Goal: Share content: Share content

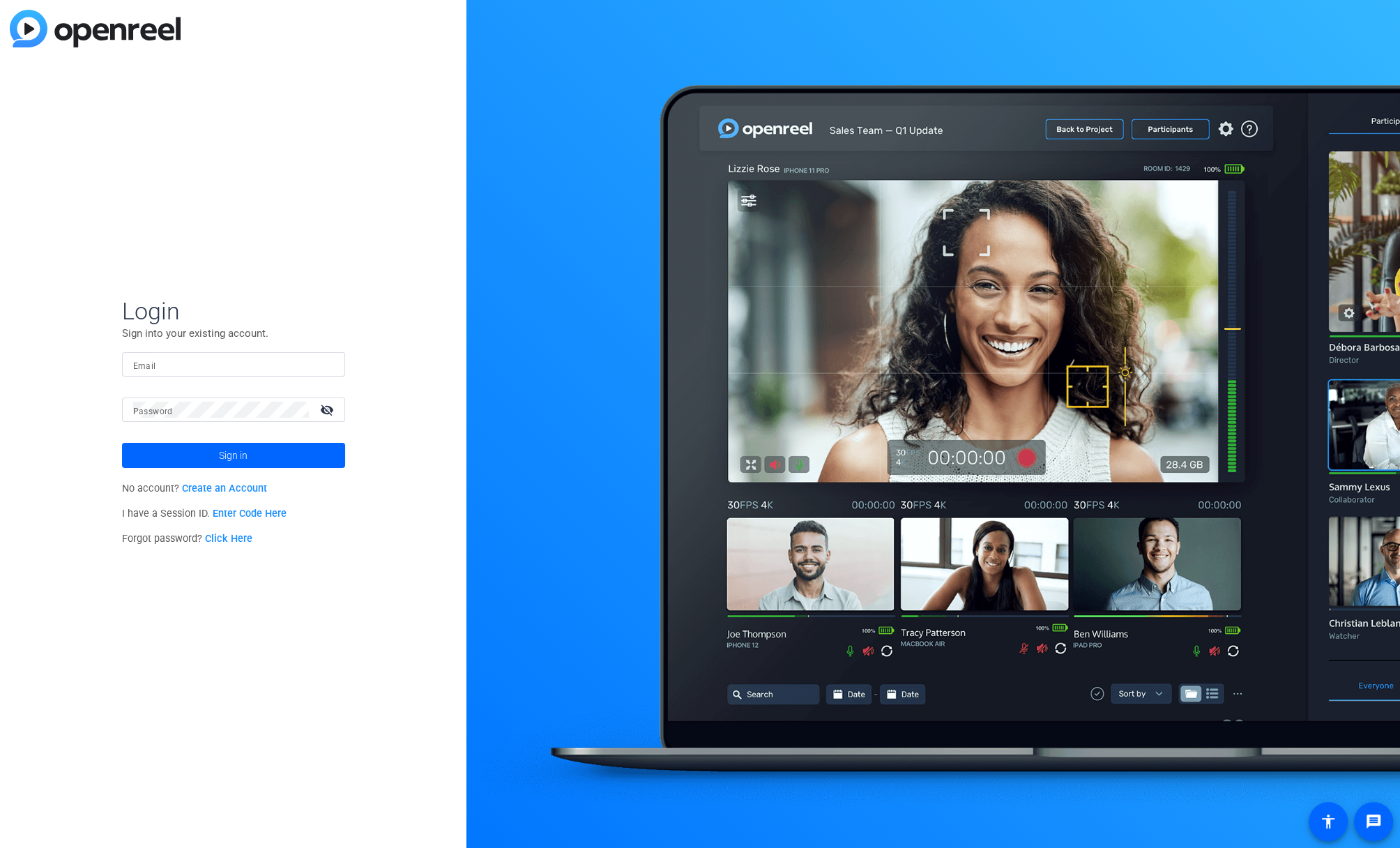
type input "[PERSON_NAME][EMAIL_ADDRESS][PERSON_NAME][PERSON_NAME][DOMAIN_NAME]"
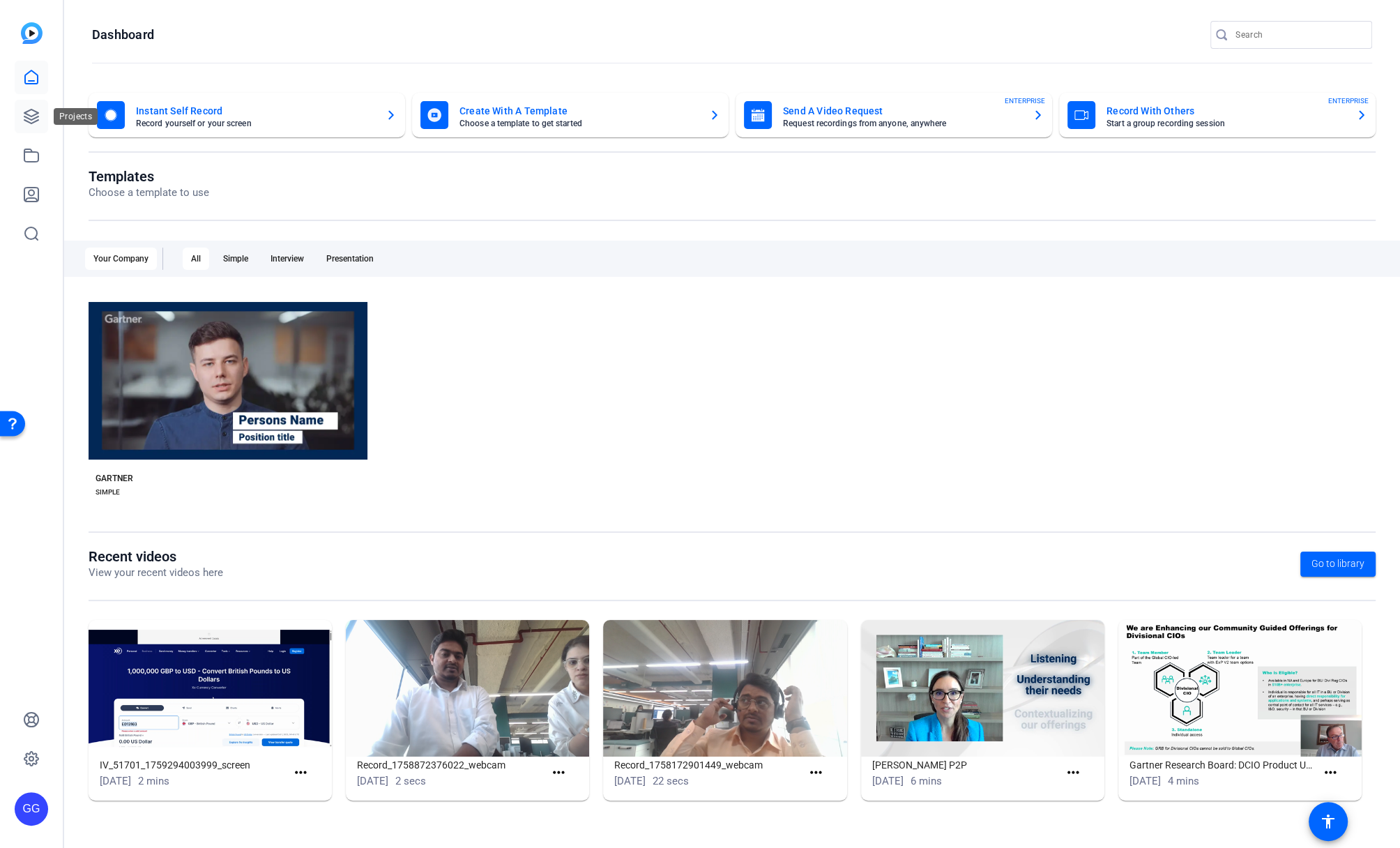
click at [28, 108] on icon at bounding box center [32, 117] width 17 height 17
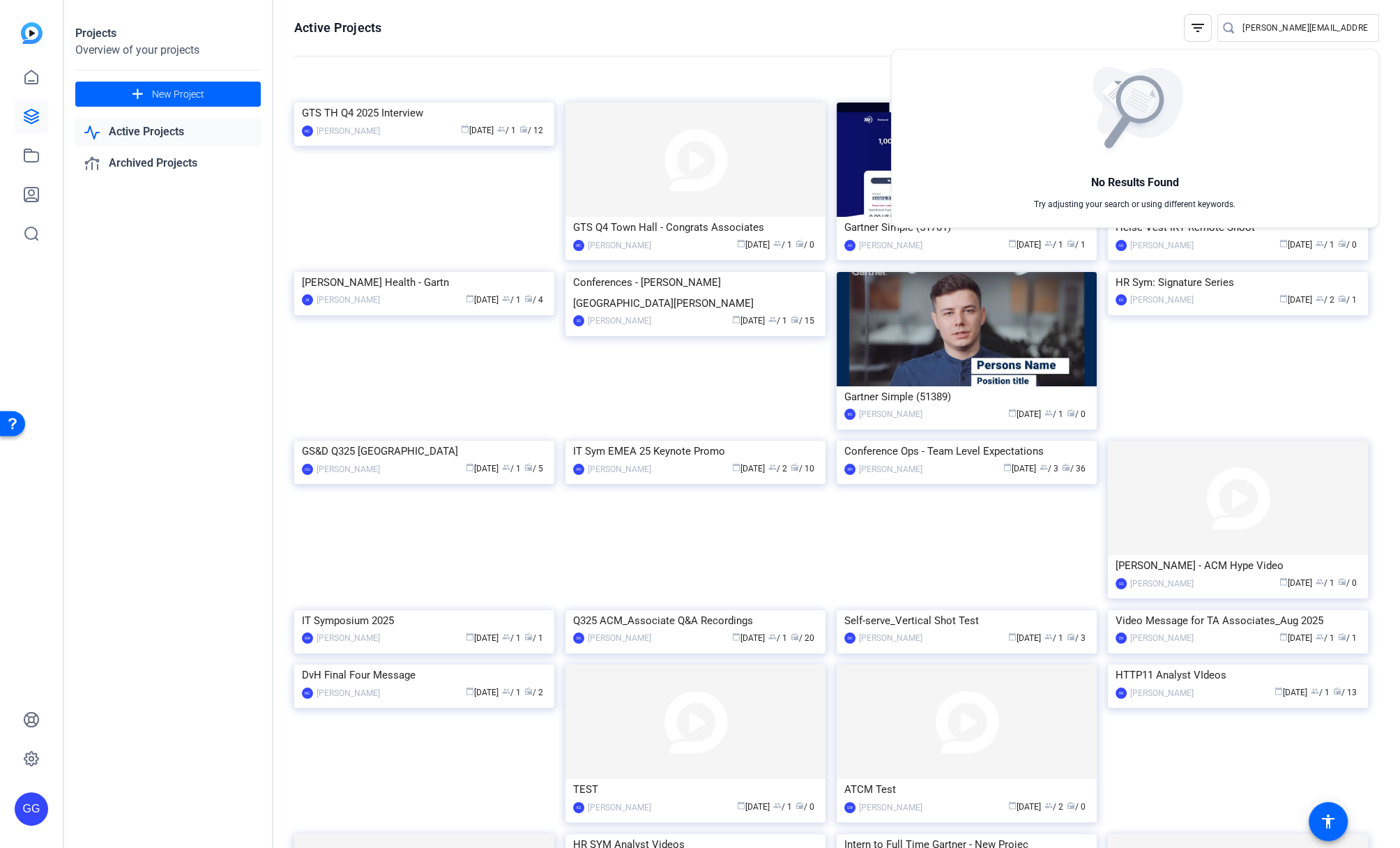
click at [682, 53] on div at bounding box center [700, 424] width 1400 height 848
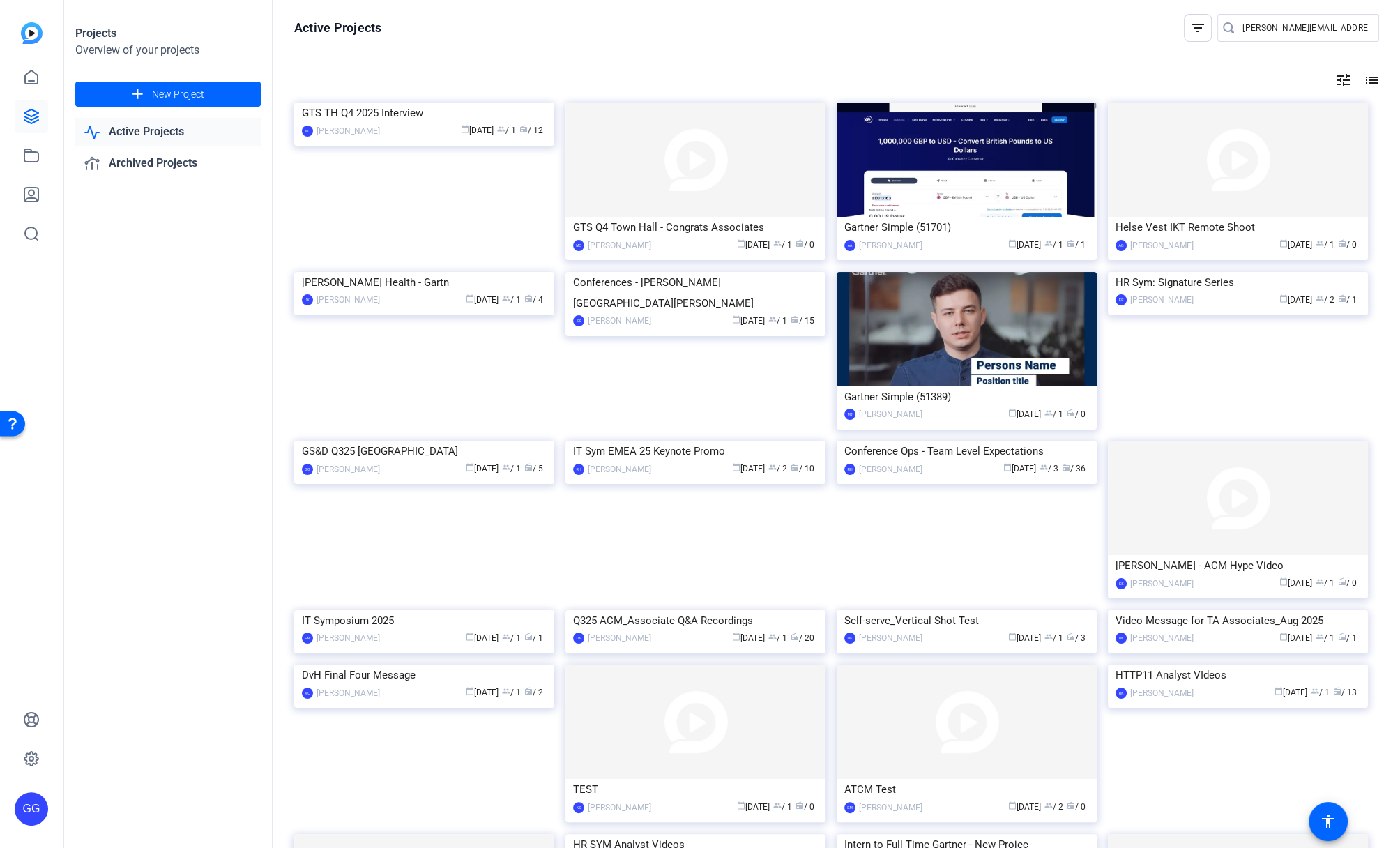
click at [251, 378] on div "Projects Overview of your projects add New Project Active Projects Archived Pro…" at bounding box center [168, 424] width 209 height 848
click at [1263, 28] on input "[PERSON_NAME][EMAIL_ADDRESS][PERSON_NAME][PERSON_NAME][DOMAIN_NAME]" at bounding box center [1305, 28] width 126 height 17
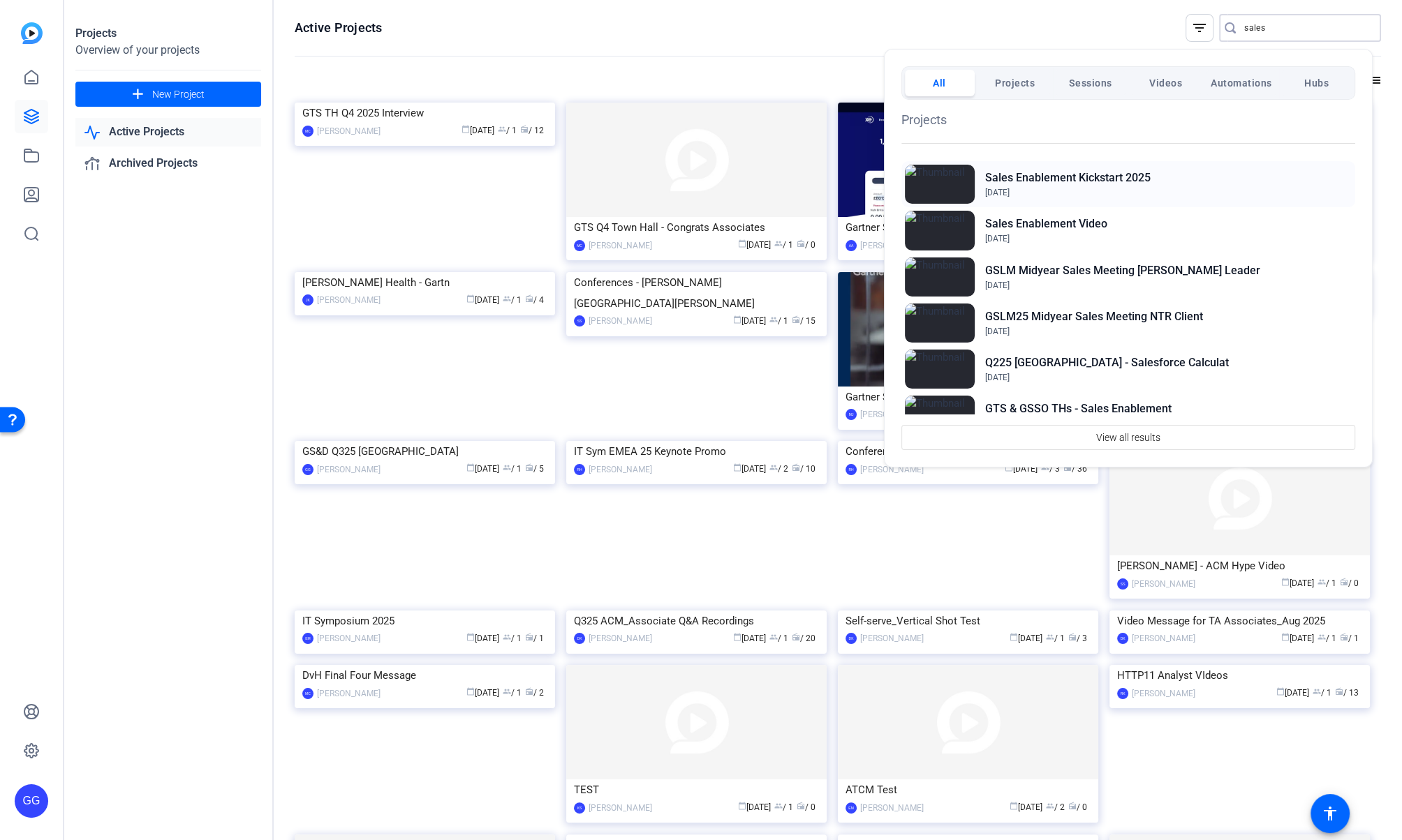
type input "sales"
click at [1127, 174] on h2 "Sales Enablement Kickstart 2025" at bounding box center [1067, 178] width 165 height 17
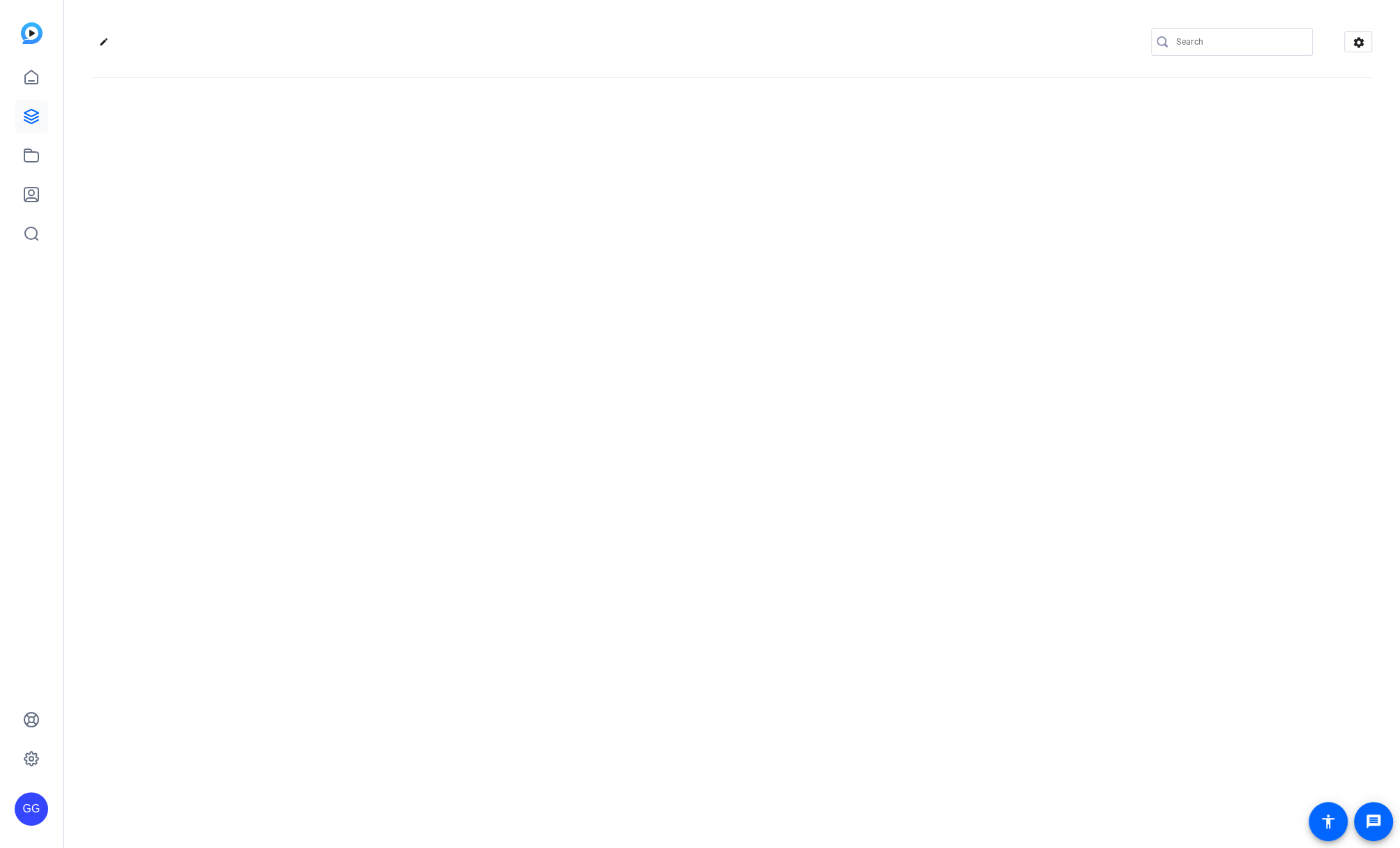
type input "[PERSON_NAME][EMAIL_ADDRESS][PERSON_NAME][PERSON_NAME][DOMAIN_NAME]"
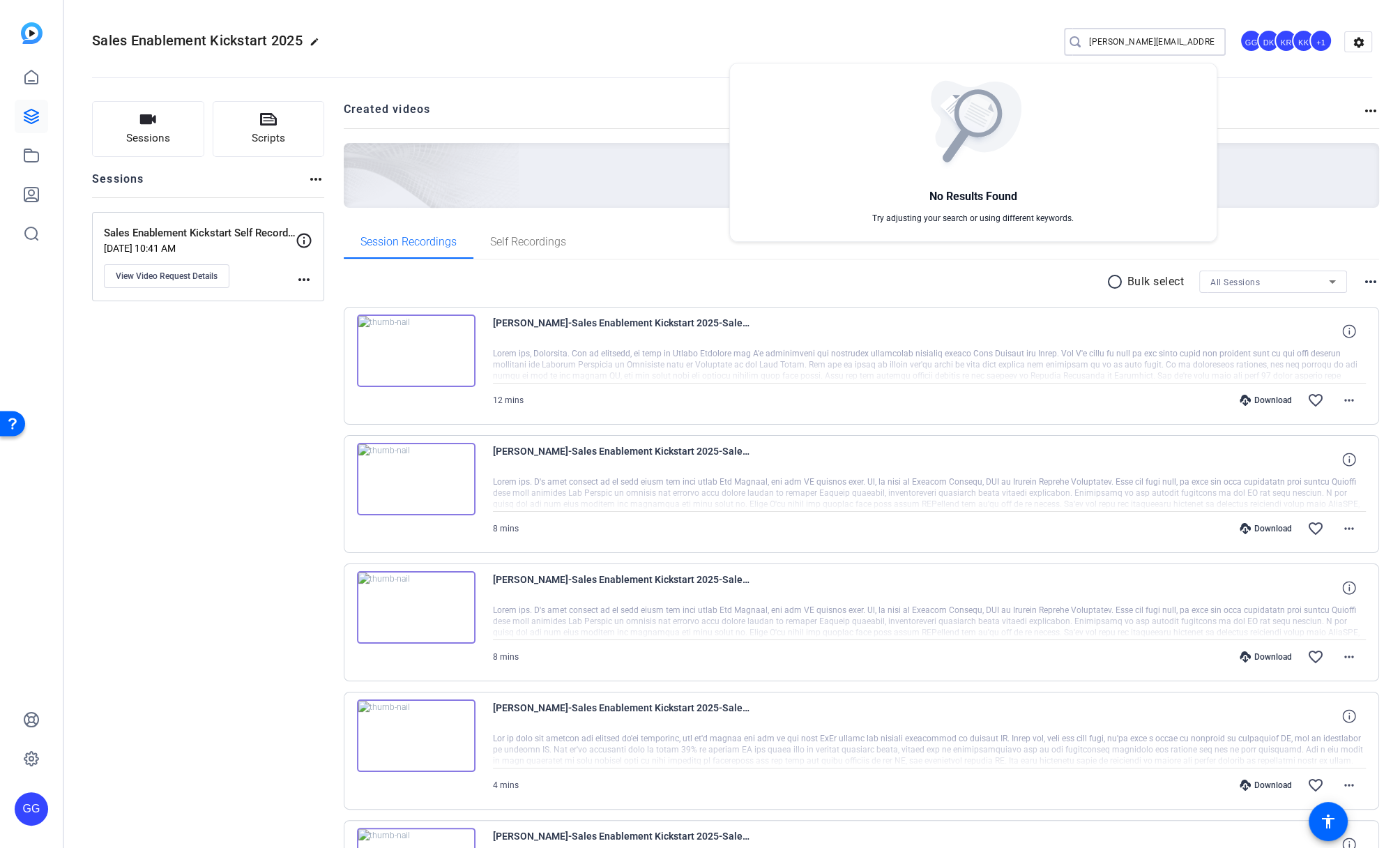
click at [667, 257] on div at bounding box center [700, 424] width 1400 height 848
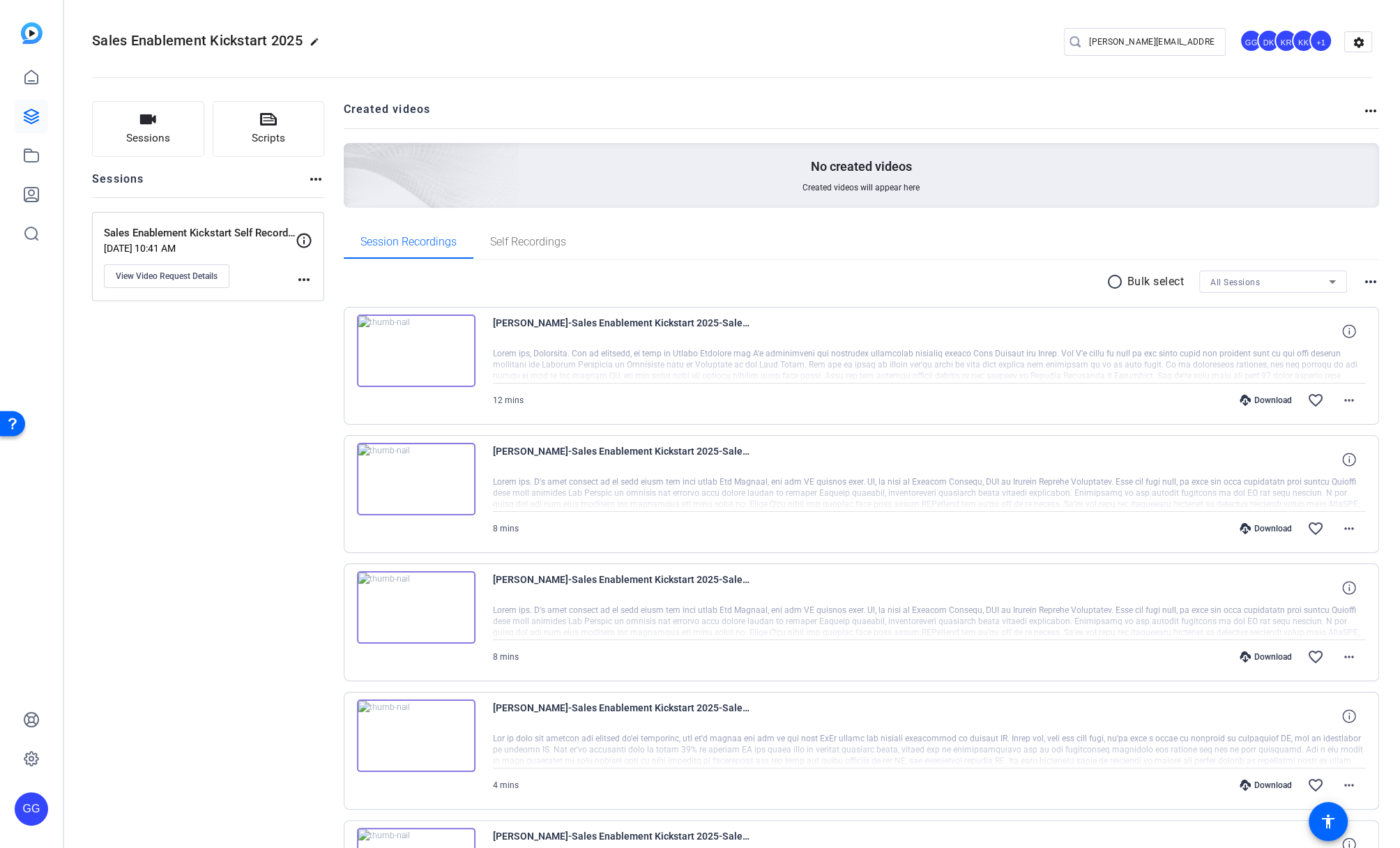
click at [1312, 45] on div "+1" at bounding box center [1321, 41] width 23 height 23
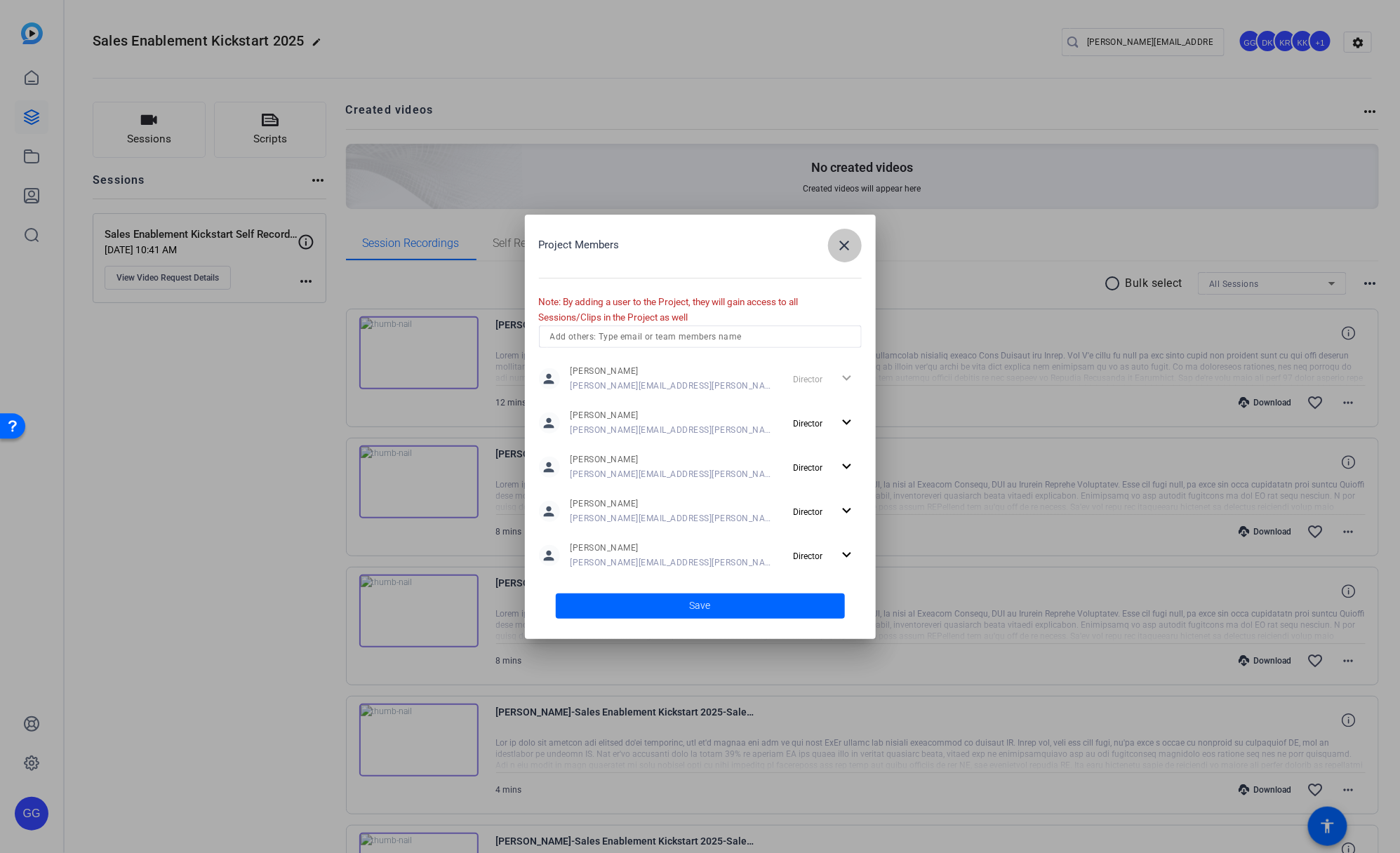
click at [853, 245] on span "button" at bounding box center [845, 246] width 34 height 34
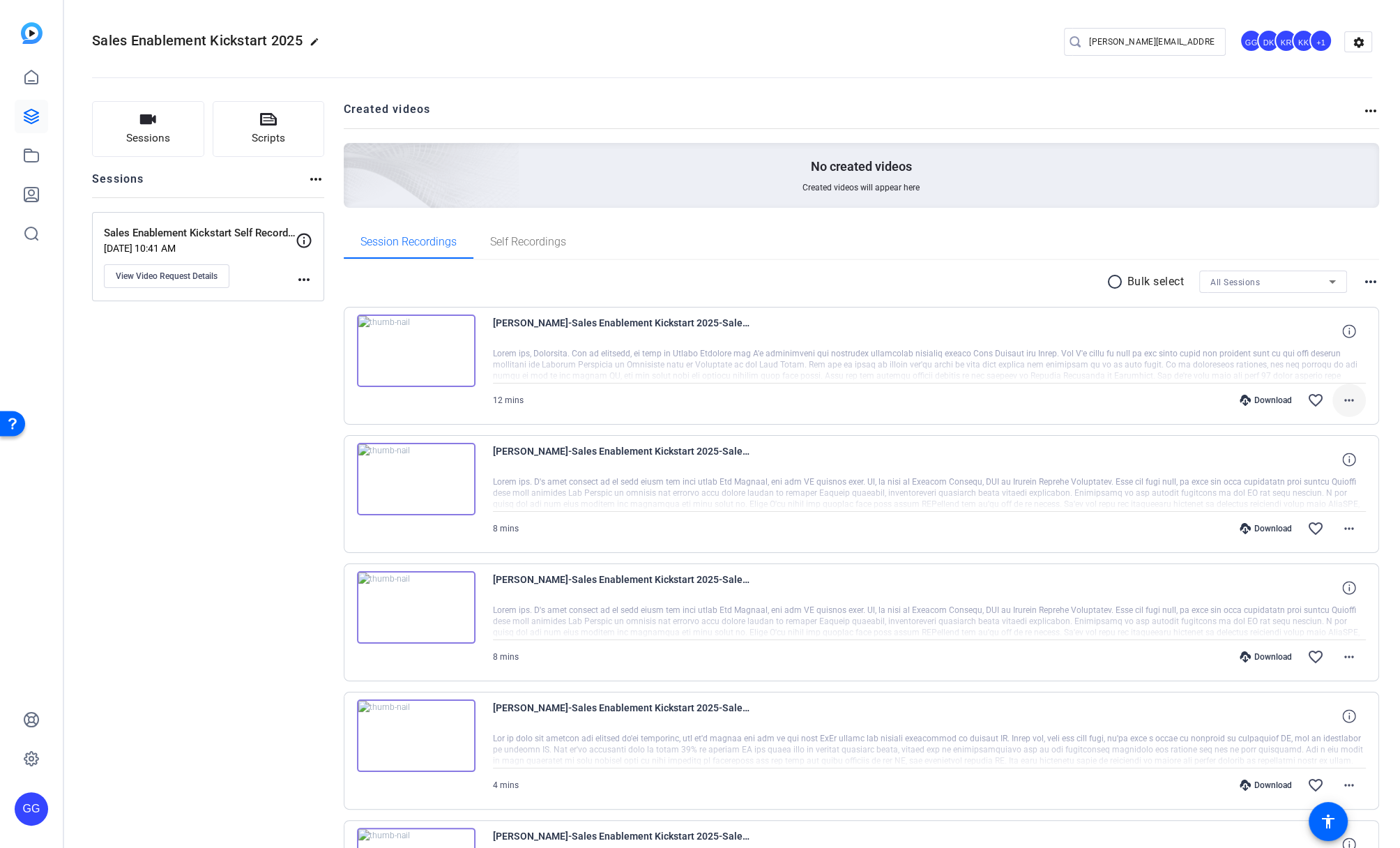
click at [1340, 395] on mat-icon "more_horiz" at bounding box center [1348, 400] width 17 height 17
click at [1278, 482] on span "Share MP4" at bounding box center [1304, 480] width 83 height 17
click at [1349, 396] on span at bounding box center [1348, 400] width 33 height 33
click at [1317, 480] on span "Share MP4" at bounding box center [1304, 480] width 83 height 17
